Goal: Navigation & Orientation: Find specific page/section

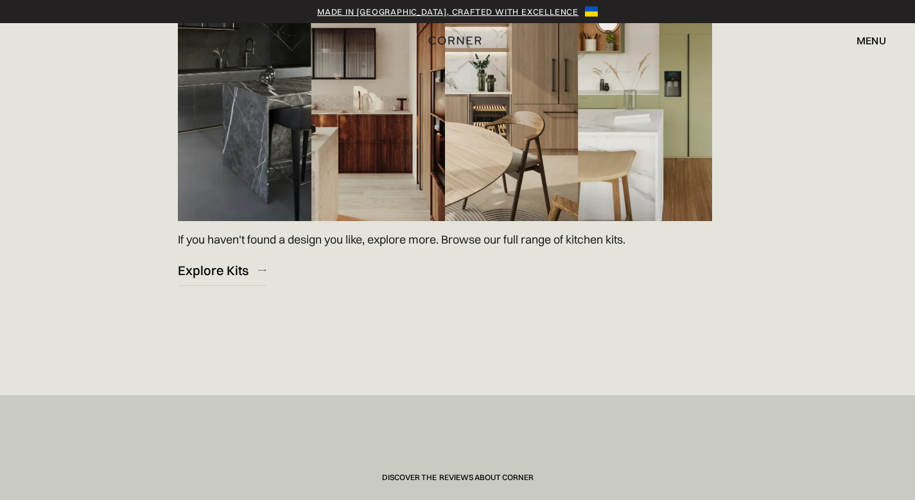
scroll to position [1963, 0]
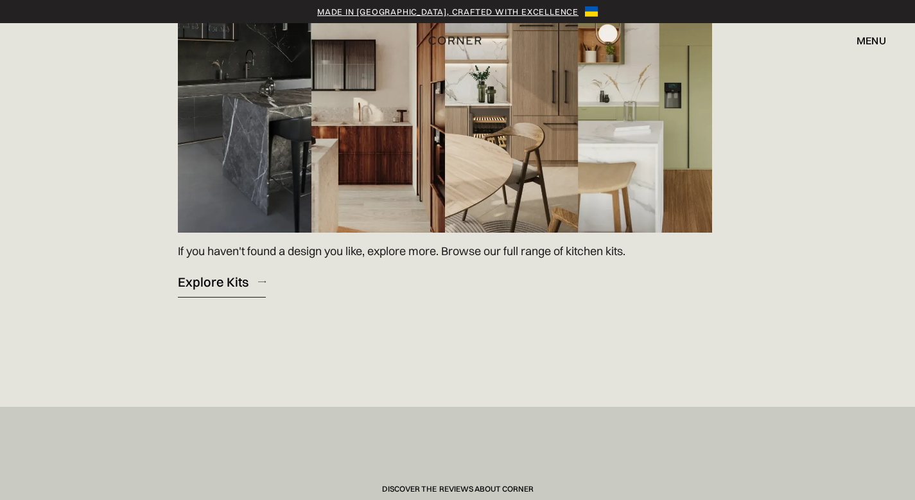
click at [220, 283] on div "Explore Kits" at bounding box center [213, 281] width 71 height 17
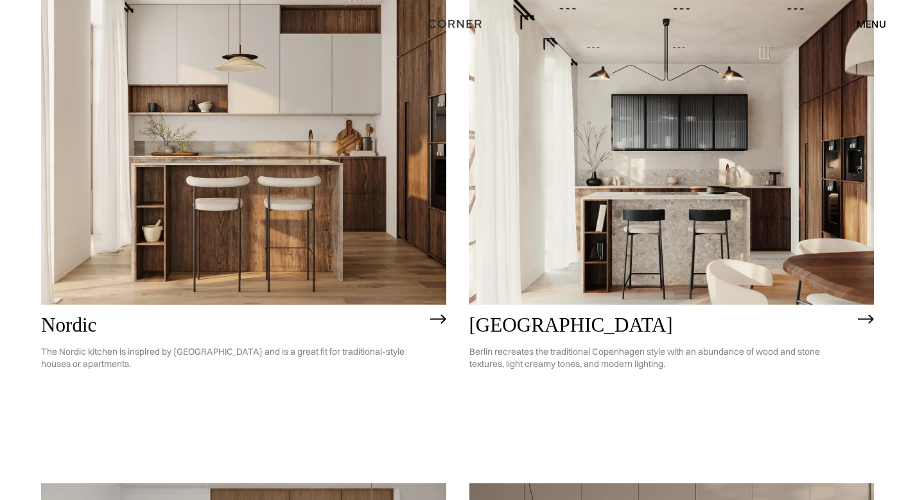
scroll to position [227, 0]
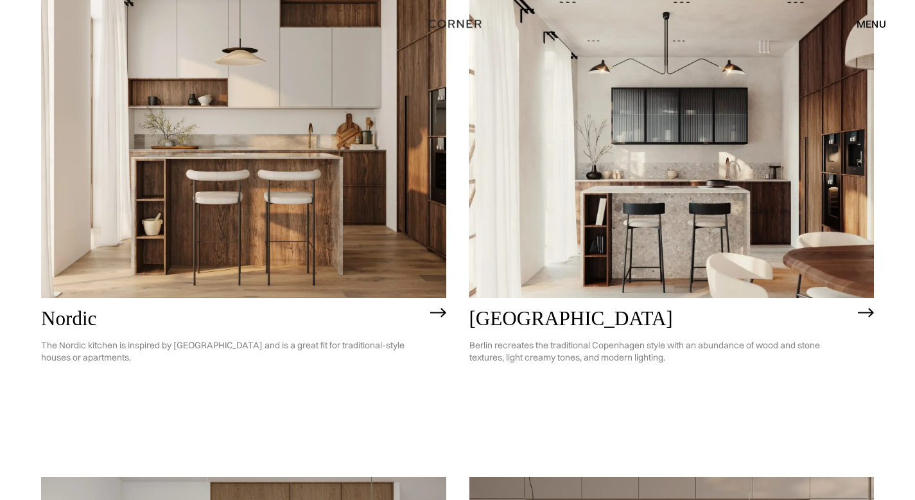
click at [168, 218] on img at bounding box center [243, 136] width 405 height 324
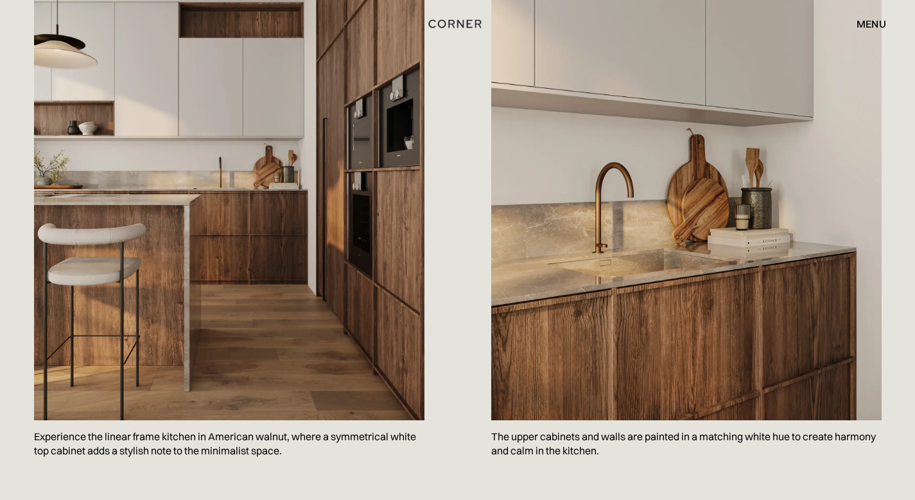
scroll to position [767, 0]
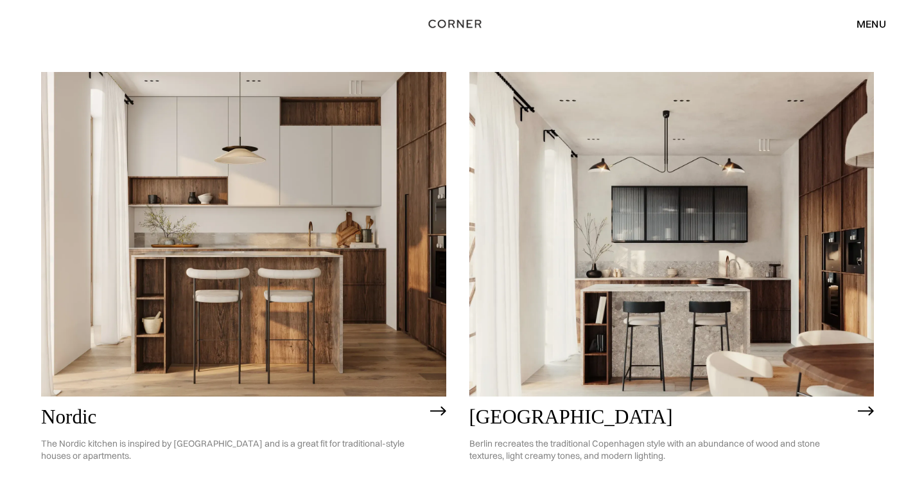
scroll to position [125, 0]
